Goal: Task Accomplishment & Management: Manage account settings

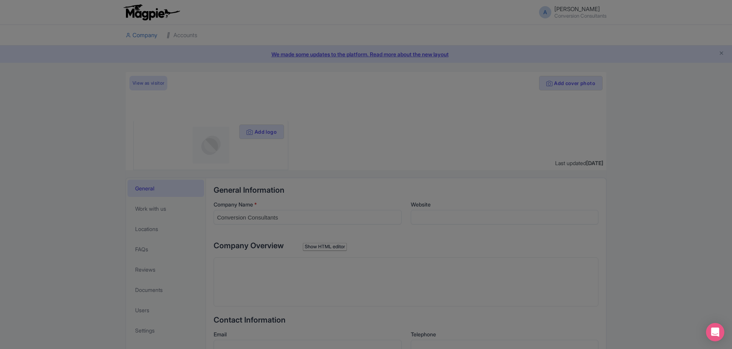
click at [571, 9] on div at bounding box center [366, 174] width 732 height 349
click at [568, 14] on div at bounding box center [366, 174] width 732 height 349
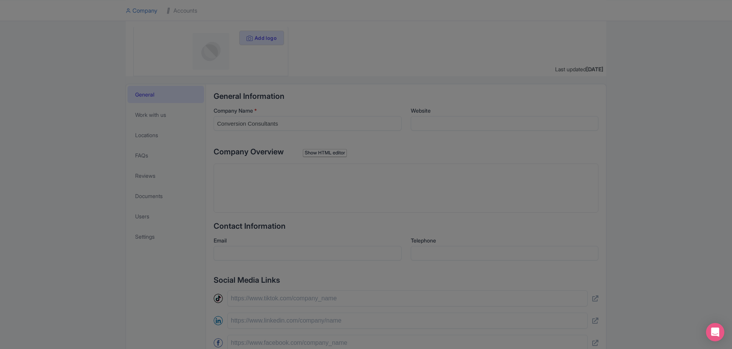
scroll to position [261, 0]
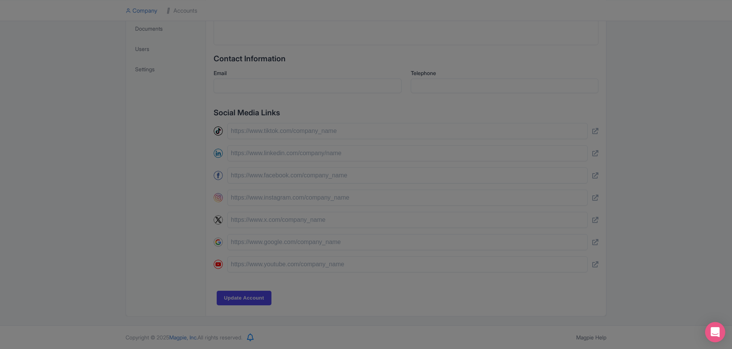
click at [717, 331] on icon "Open Intercom Messenger" at bounding box center [715, 332] width 9 height 10
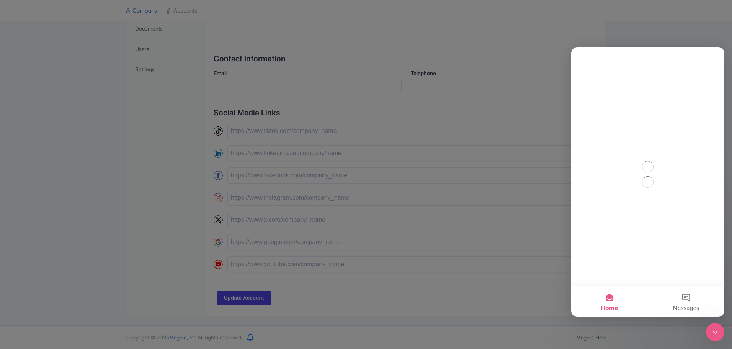
scroll to position [0, 0]
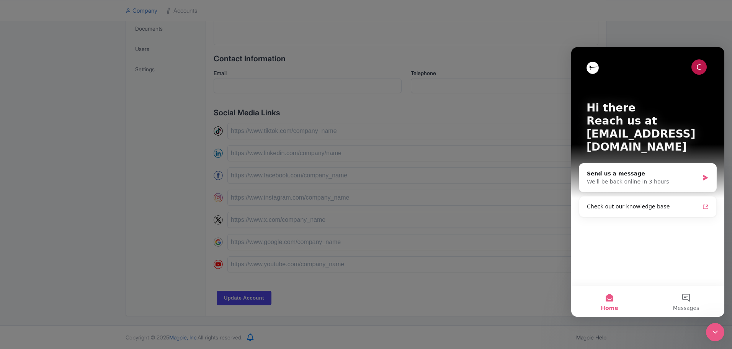
click at [507, 181] on div at bounding box center [366, 174] width 732 height 349
click at [717, 335] on icon "Close Intercom Messenger" at bounding box center [715, 331] width 9 height 9
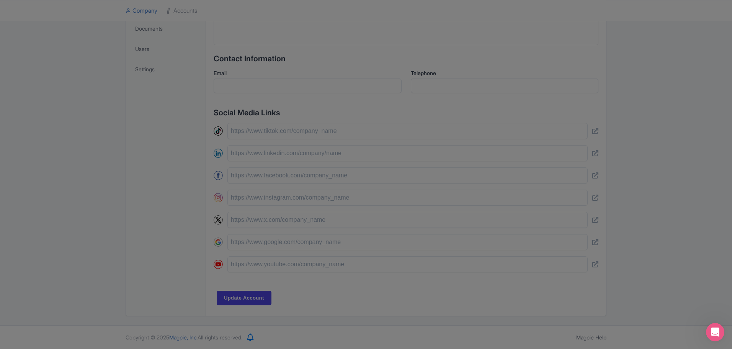
click at [723, 325] on div at bounding box center [715, 332] width 18 height 18
click at [720, 330] on icon "Open Intercom Messenger" at bounding box center [715, 332] width 13 height 13
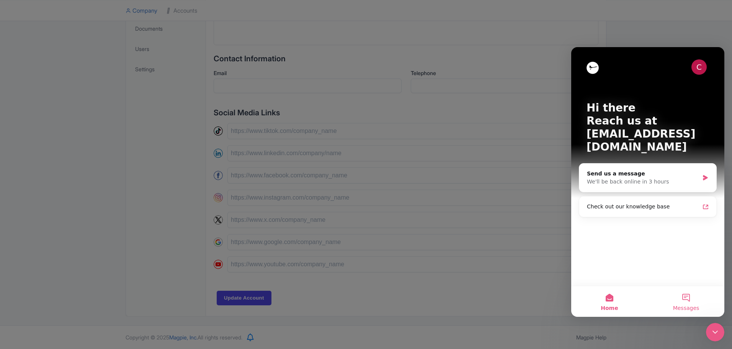
click at [692, 304] on button "Messages" at bounding box center [686, 301] width 77 height 31
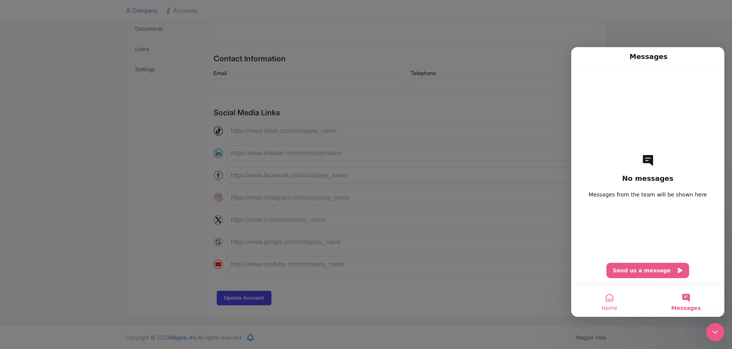
click at [605, 297] on button "Home" at bounding box center [609, 301] width 77 height 31
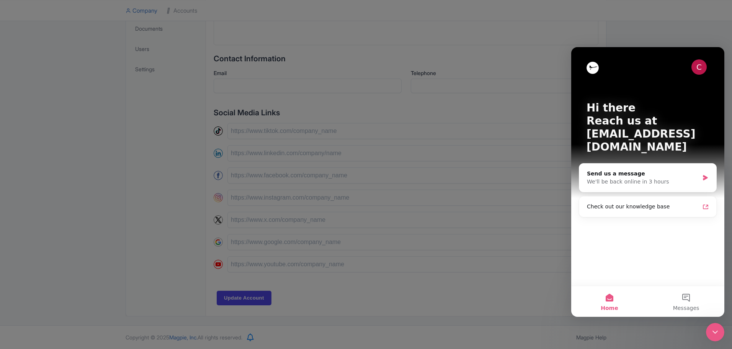
click at [717, 330] on icon "Close Intercom Messenger" at bounding box center [715, 331] width 9 height 9
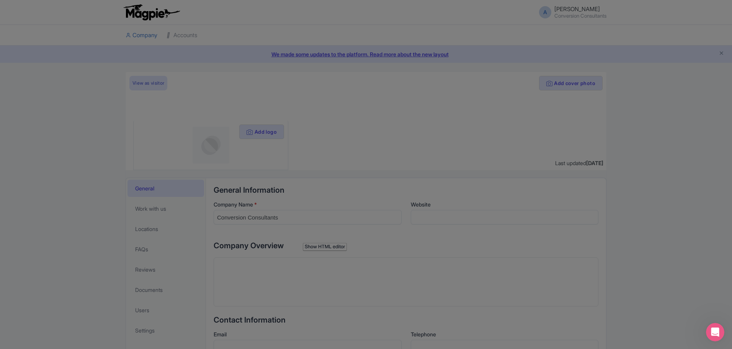
click at [182, 36] on div at bounding box center [366, 174] width 732 height 349
